Goal: Task Accomplishment & Management: Manage account settings

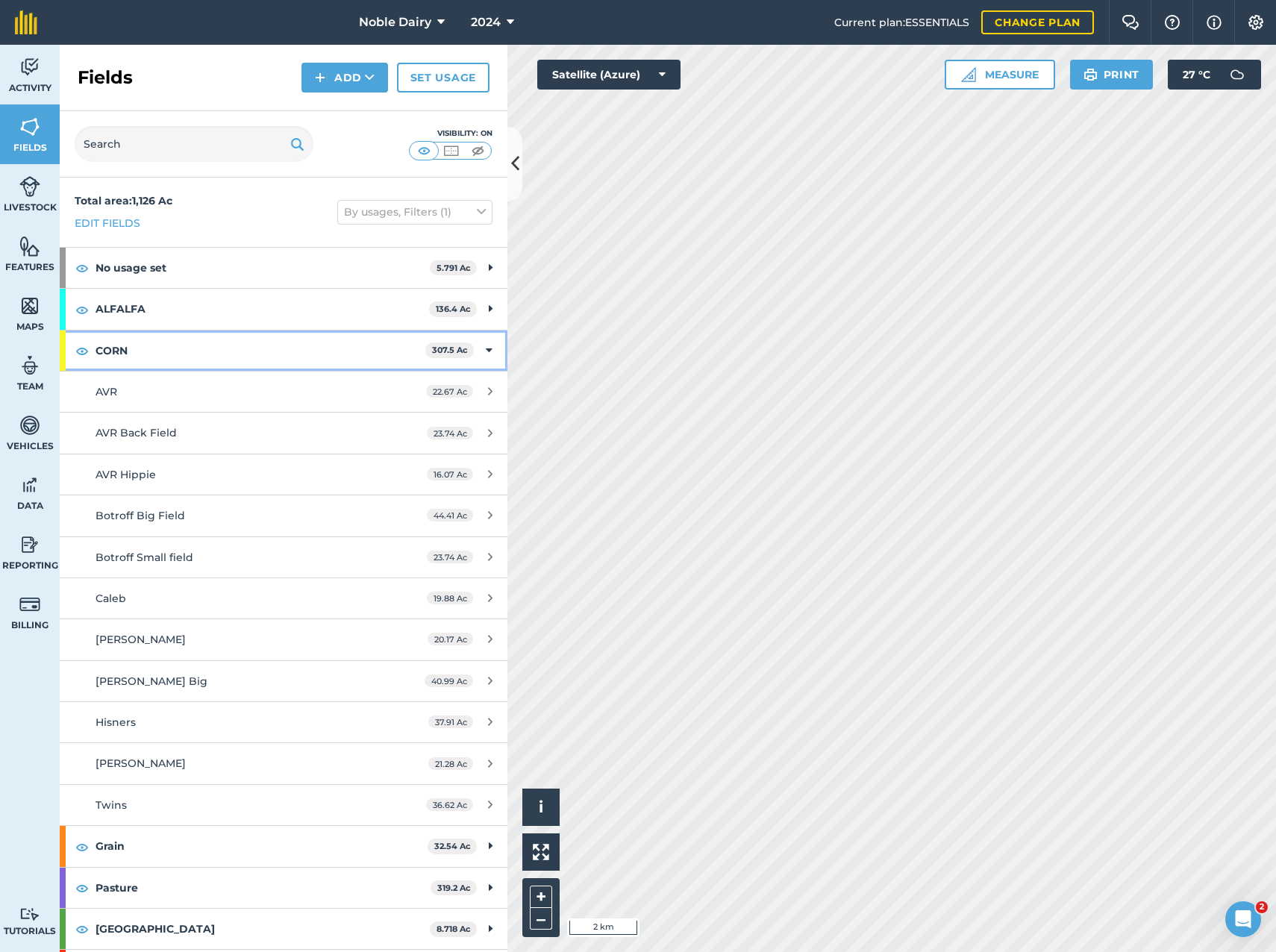
click at [467, 350] on div "CORN 307.5 Ac" at bounding box center [283, 350] width 448 height 40
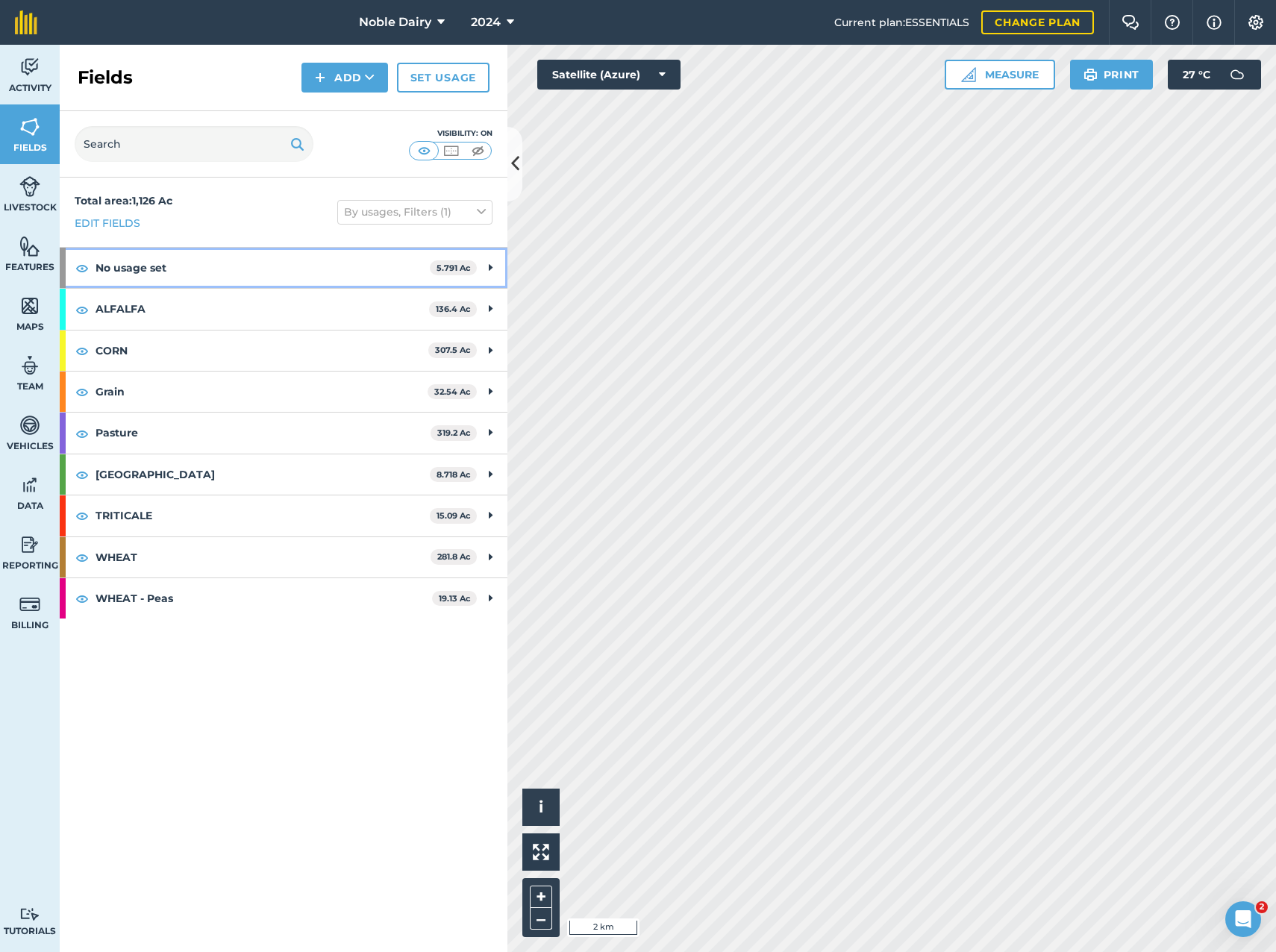
click at [400, 273] on strong "No usage set" at bounding box center [262, 267] width 334 height 40
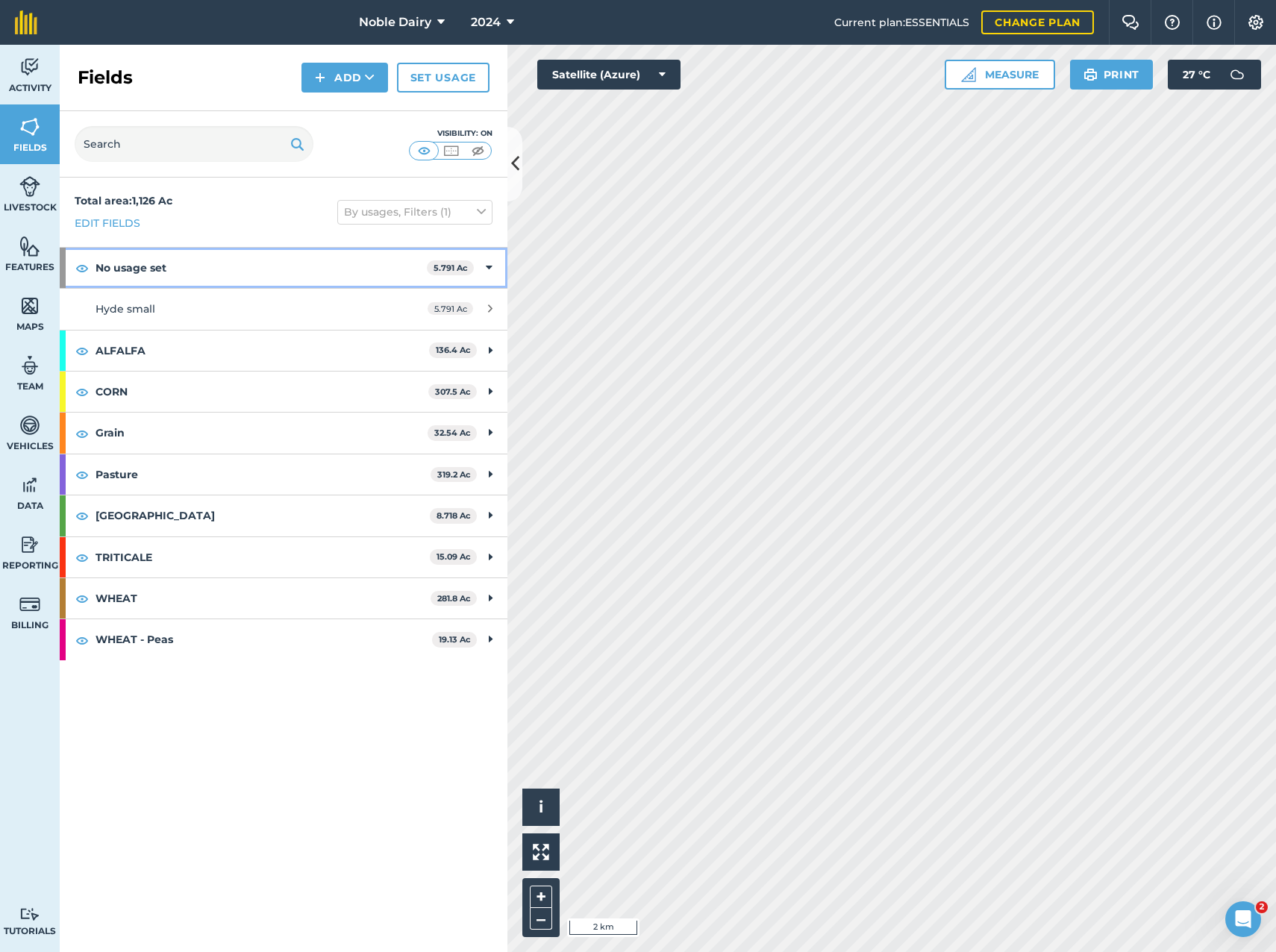
drag, startPoint x: 400, startPoint y: 273, endPoint x: 358, endPoint y: 271, distance: 42.0
click at [358, 271] on strong "No usage set" at bounding box center [261, 267] width 331 height 40
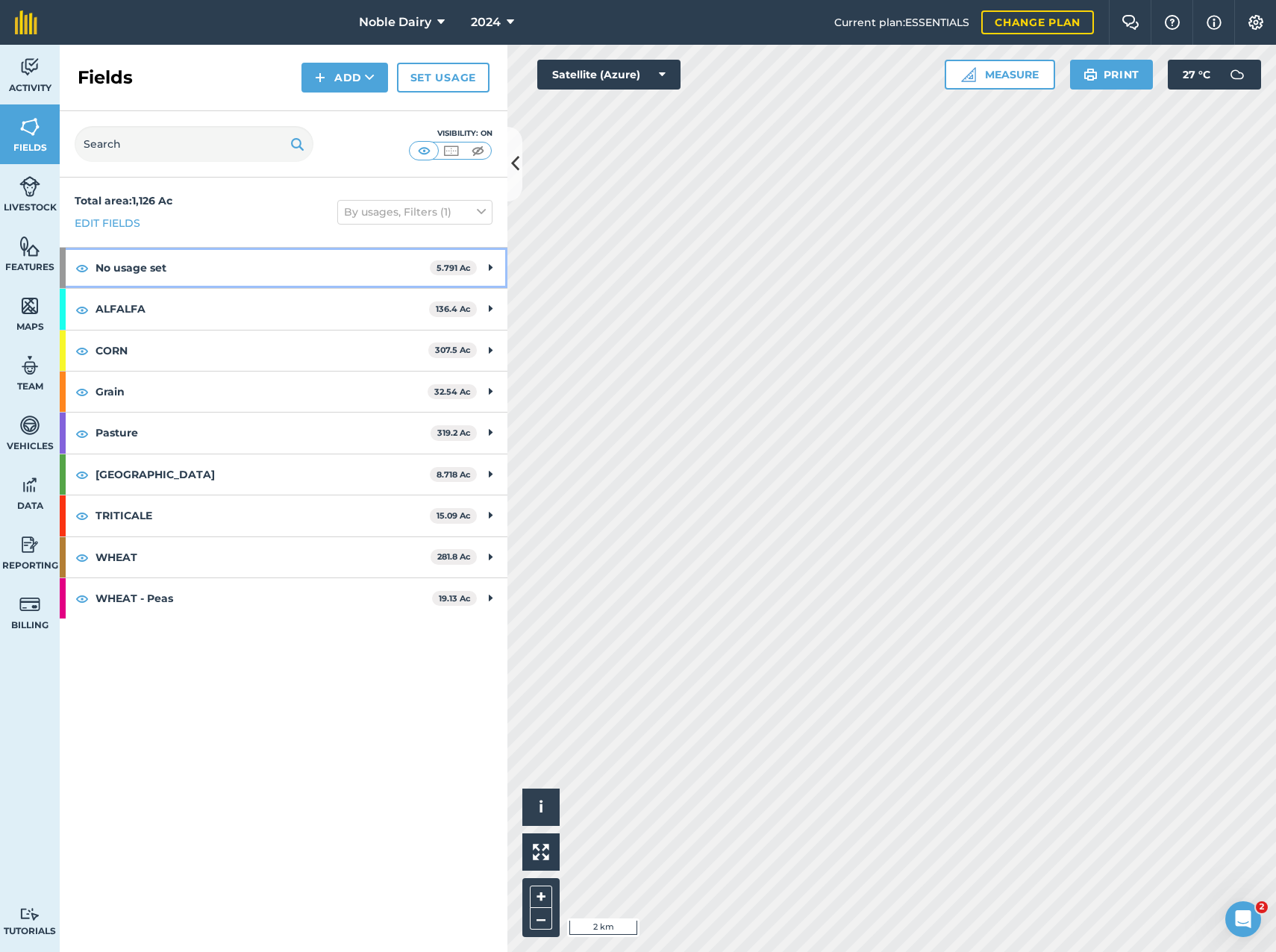
click at [462, 268] on strong "5.791 Ac" at bounding box center [453, 267] width 34 height 11
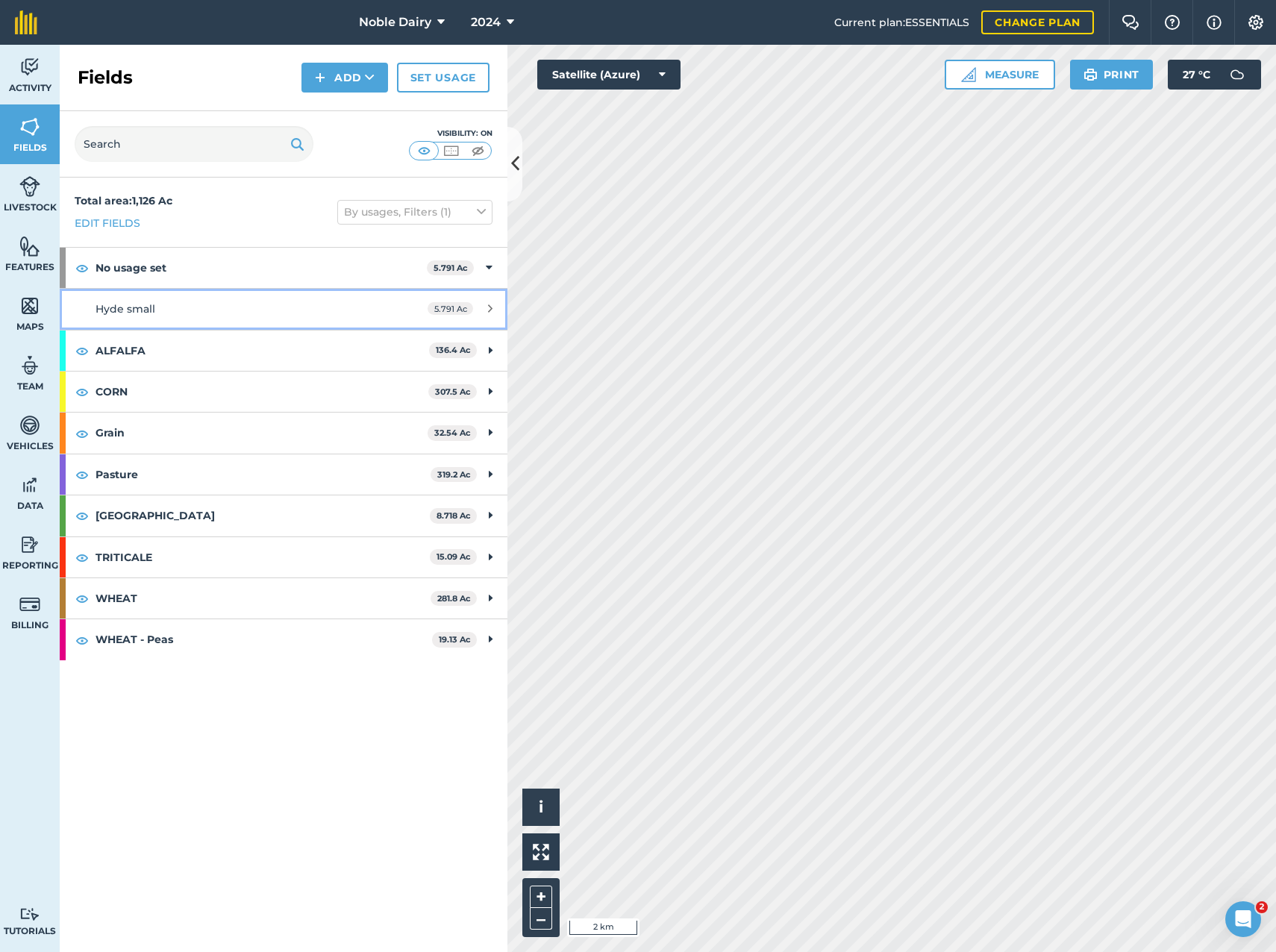
click at [482, 308] on div "5.791 Ac" at bounding box center [459, 309] width 95 height 12
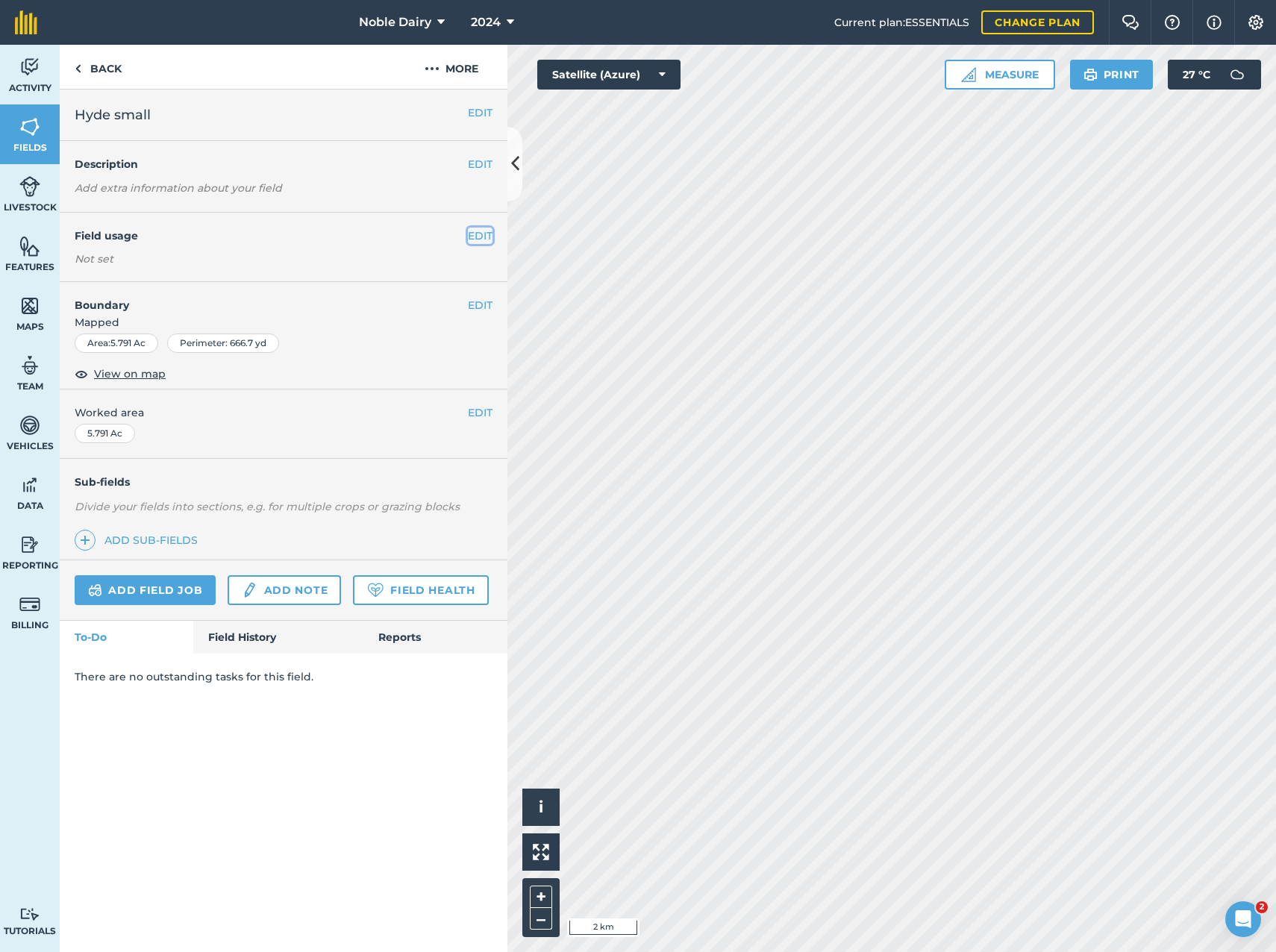
click at [468, 235] on button "EDIT" at bounding box center [480, 235] width 24 height 17
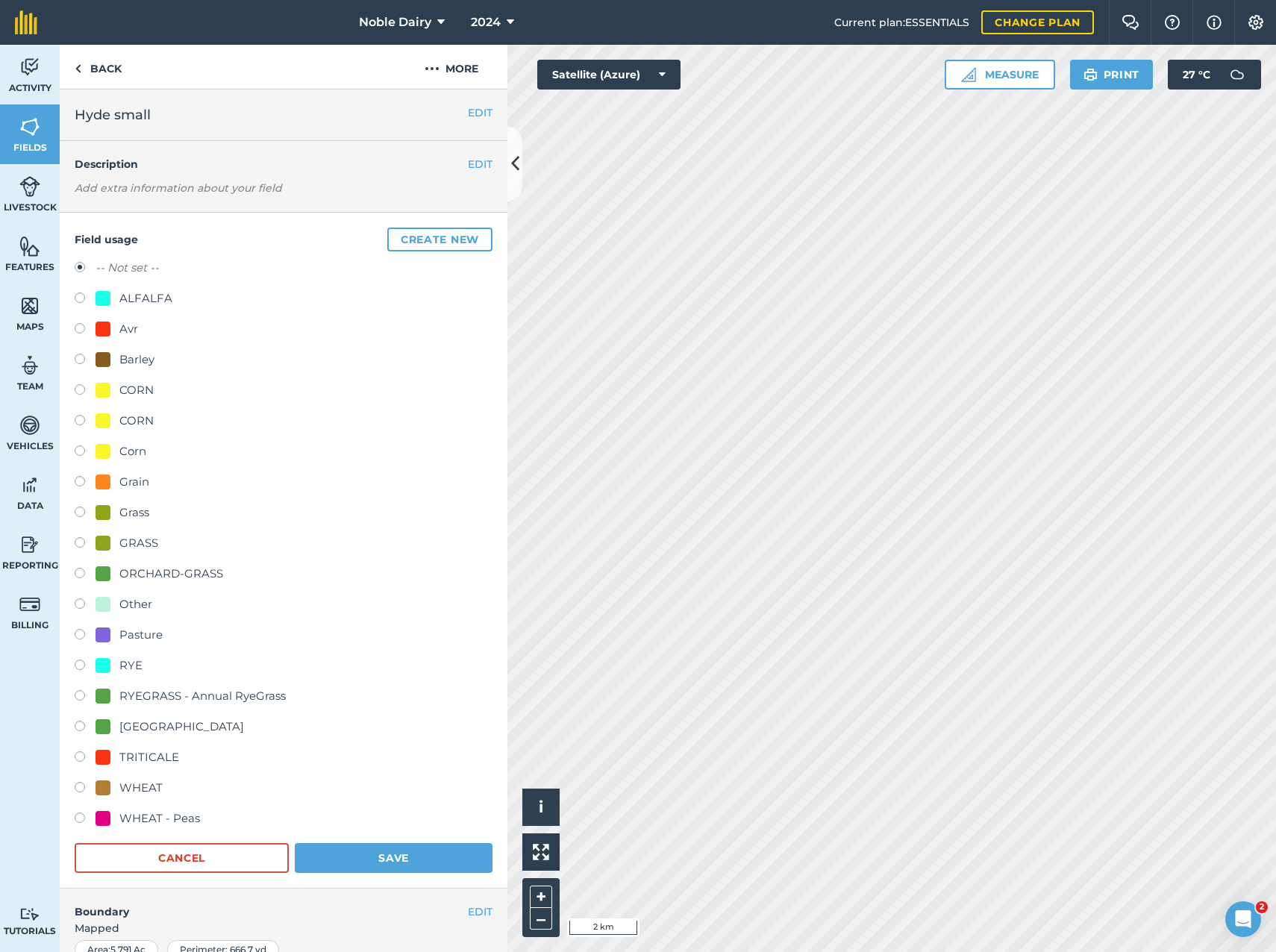
click at [153, 294] on div "ALFALFA" at bounding box center [146, 299] width 53 height 18
radio input "true"
radio input "false"
click at [397, 864] on button "Save" at bounding box center [394, 858] width 198 height 29
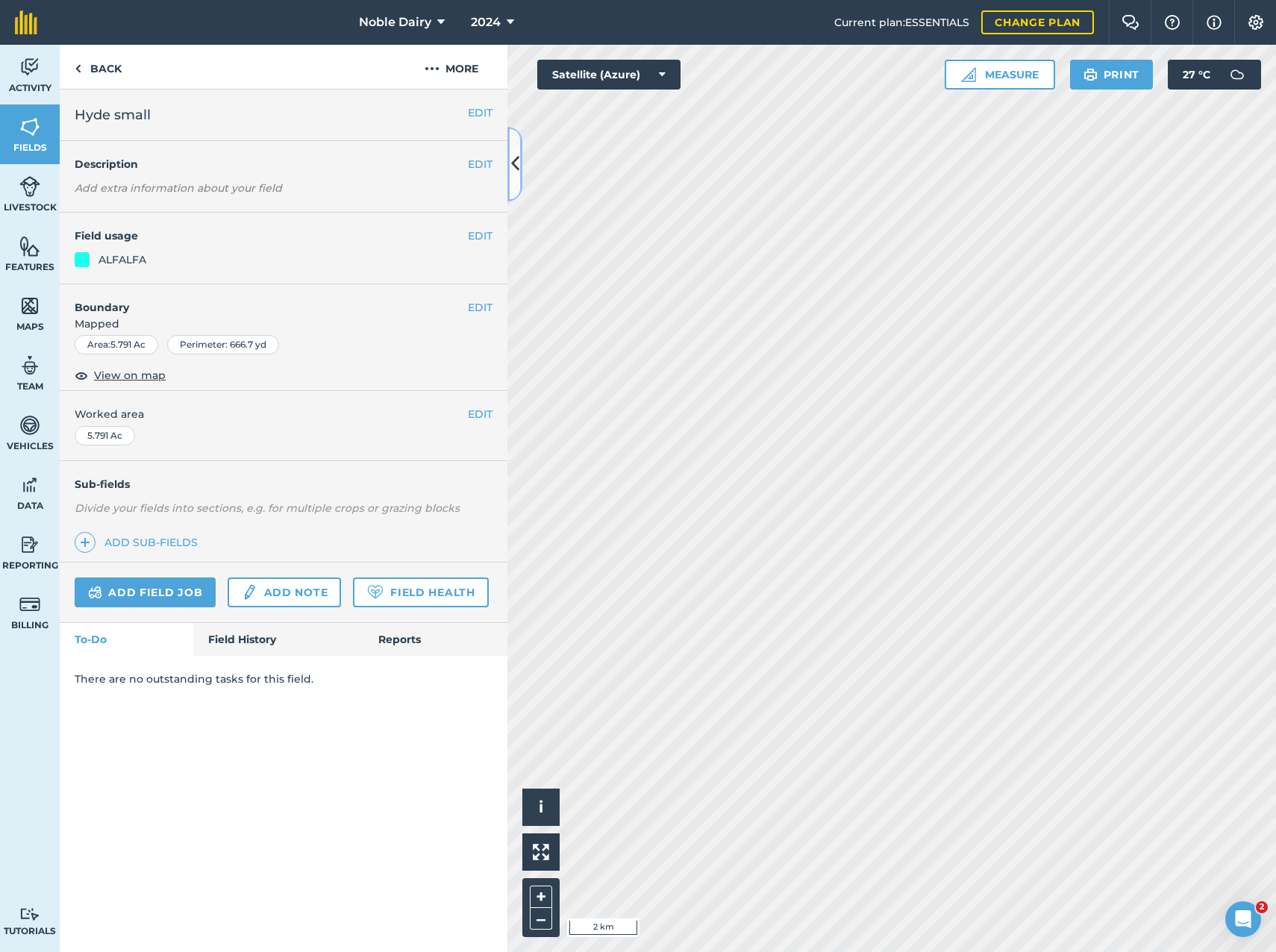
click at [513, 188] on button at bounding box center [514, 165] width 15 height 74
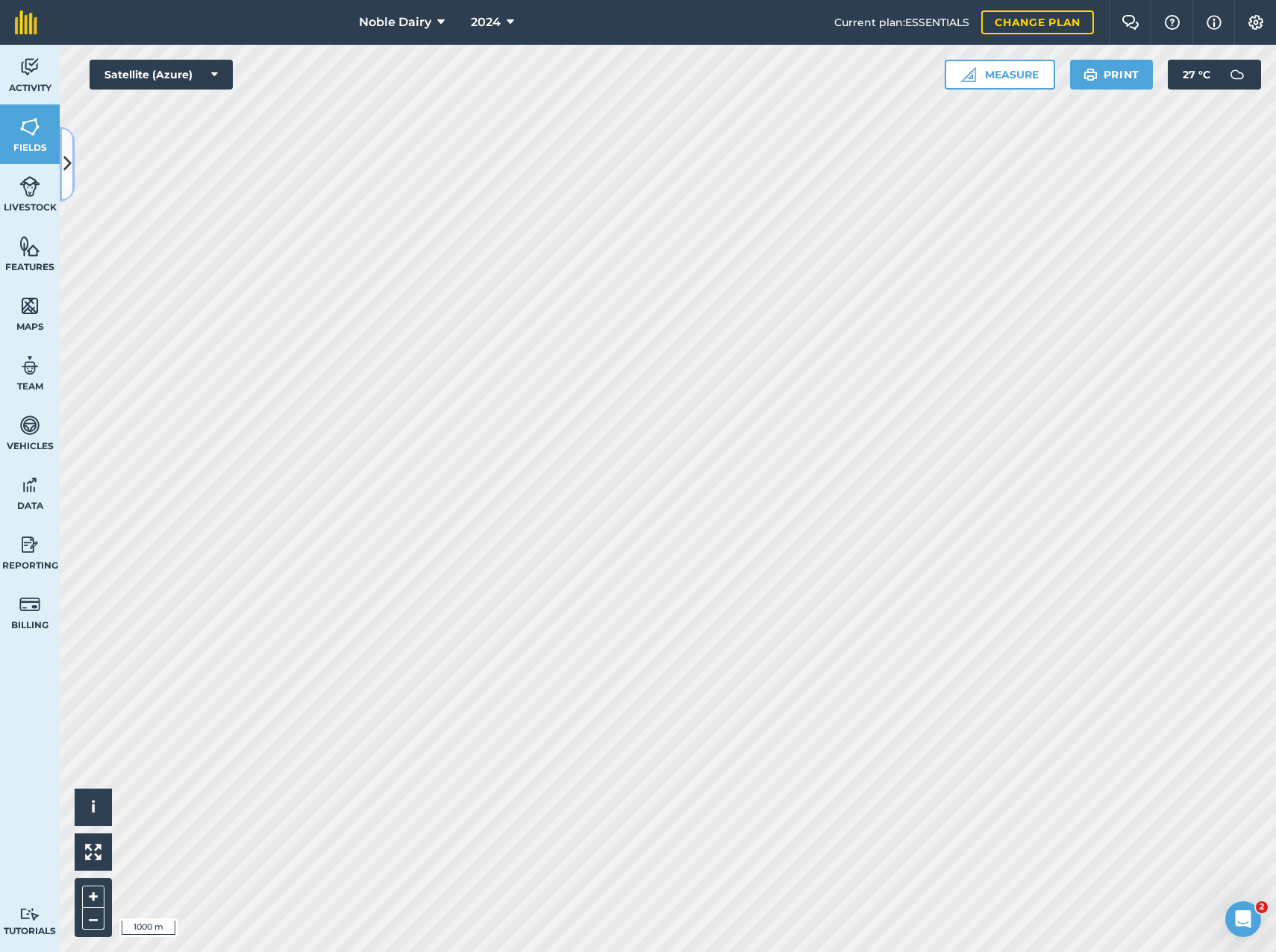
click at [66, 174] on icon at bounding box center [68, 164] width 8 height 26
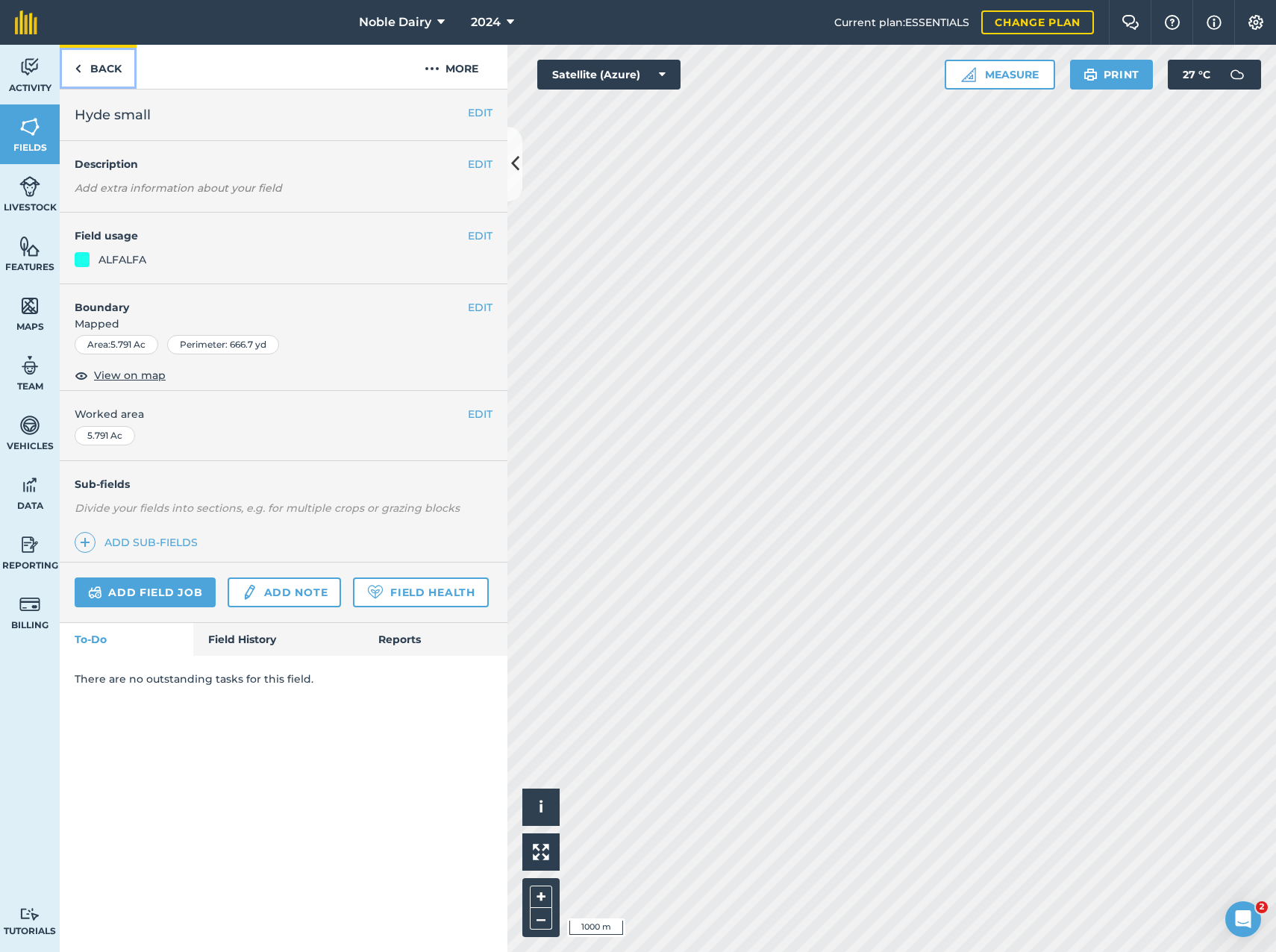
click at [85, 73] on link "Back" at bounding box center [98, 67] width 76 height 44
